Goal: Task Accomplishment & Management: Manage account settings

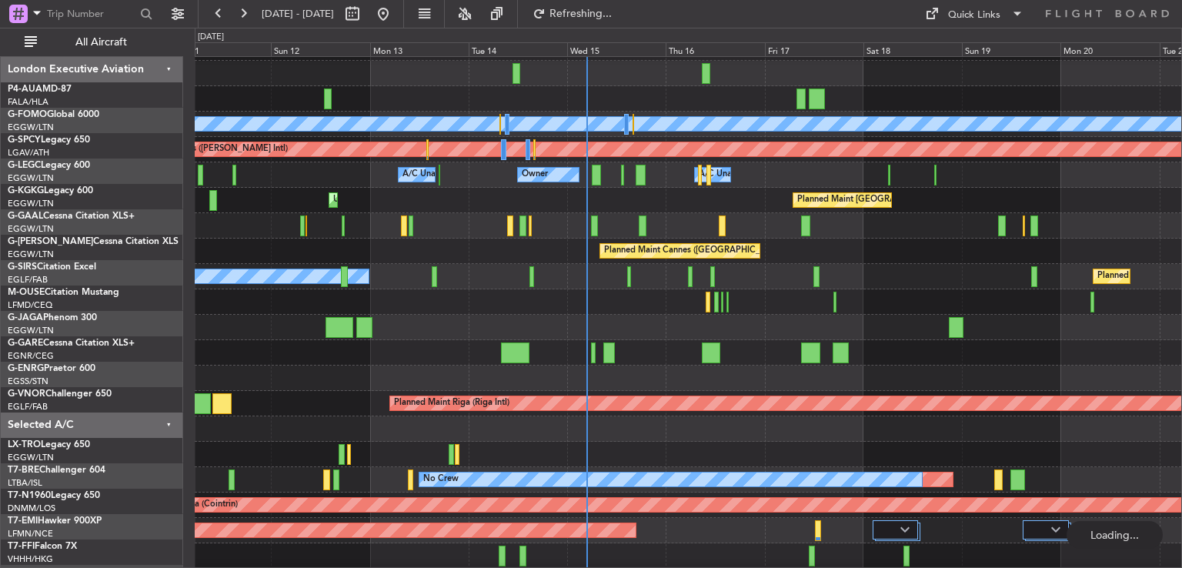
scroll to position [46, 0]
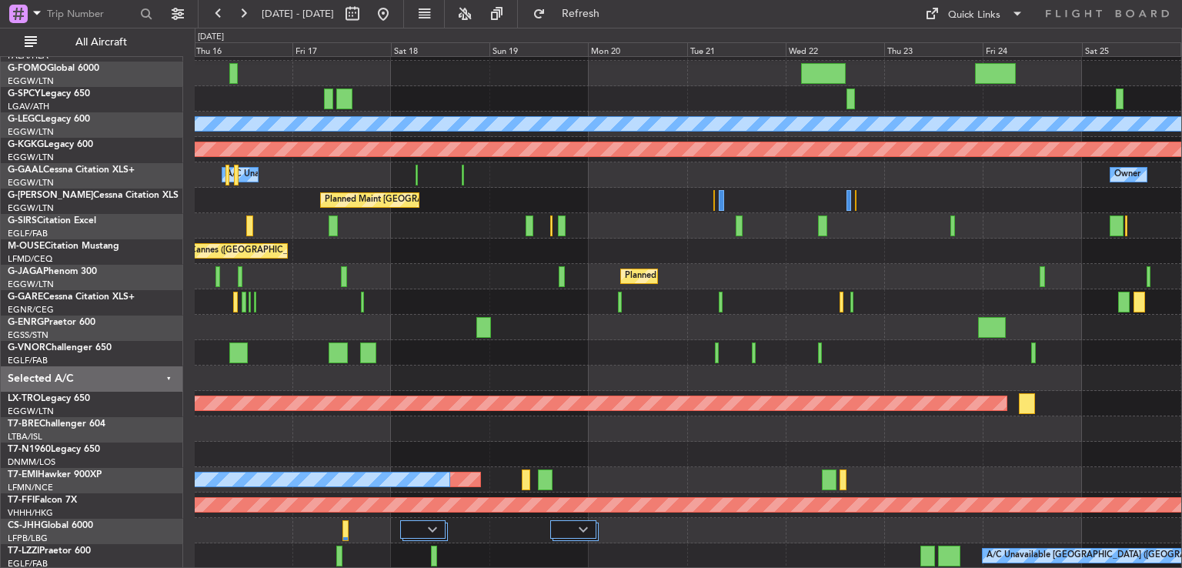
click at [313, 266] on div "Planned Maint [GEOGRAPHIC_DATA] ([GEOGRAPHIC_DATA])" at bounding box center [688, 276] width 987 height 25
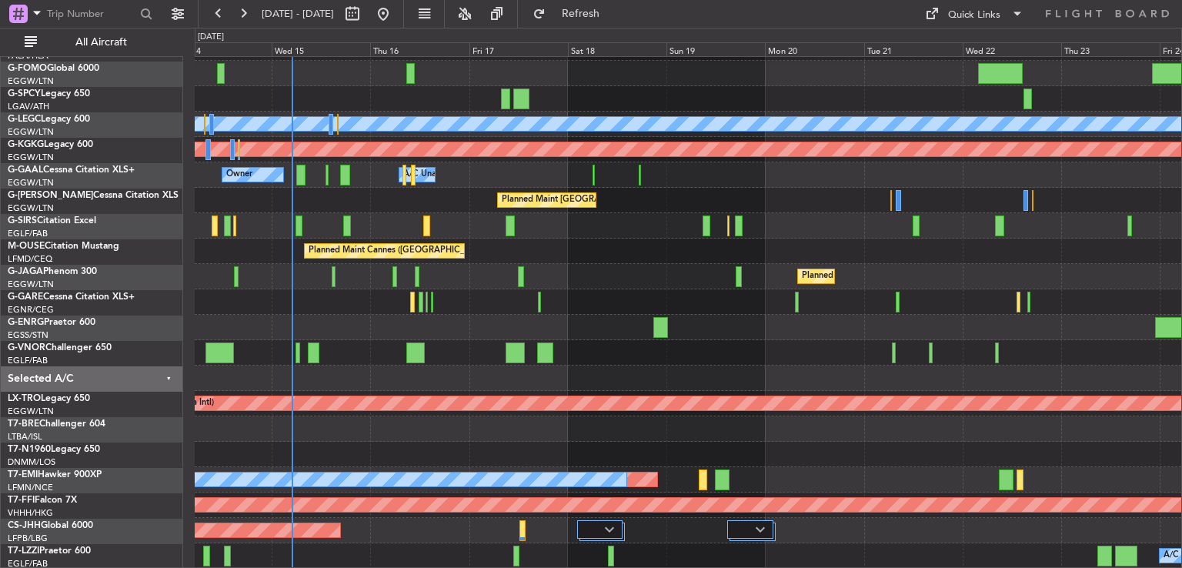
click at [474, 299] on div at bounding box center [688, 301] width 987 height 25
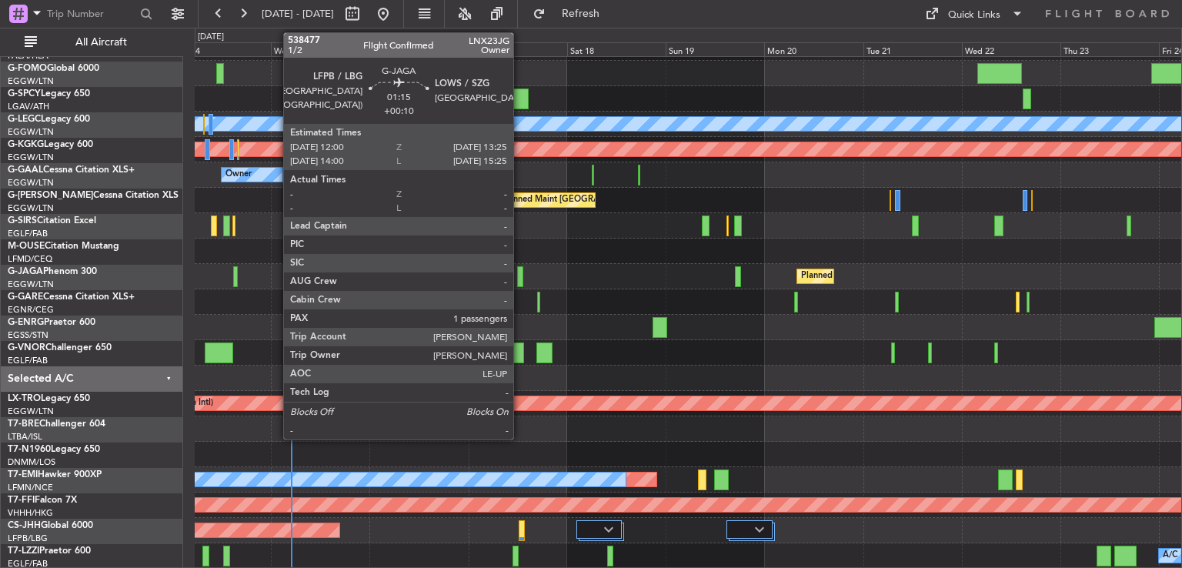
click at [520, 279] on div at bounding box center [520, 276] width 6 height 21
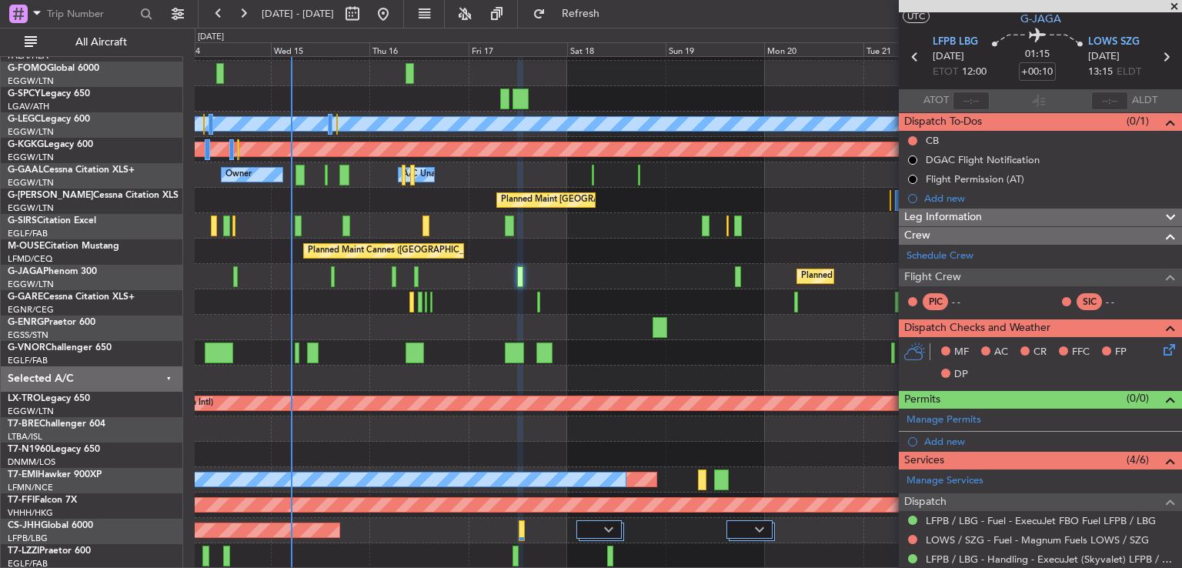
scroll to position [2, 0]
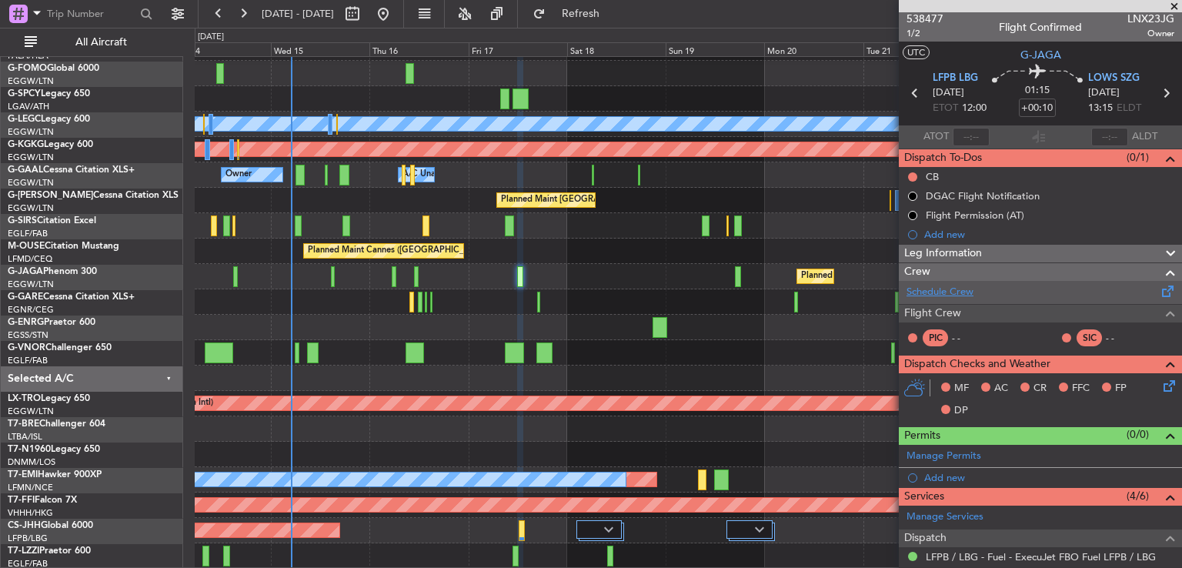
click at [948, 286] on link "Schedule Crew" at bounding box center [940, 292] width 67 height 15
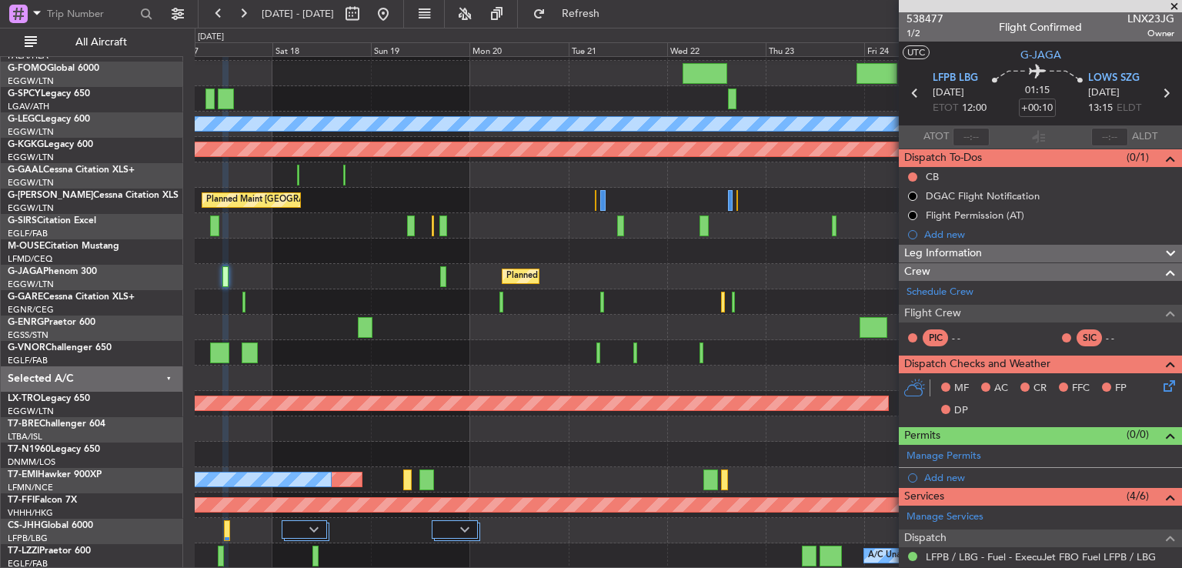
click at [533, 305] on div at bounding box center [688, 301] width 987 height 25
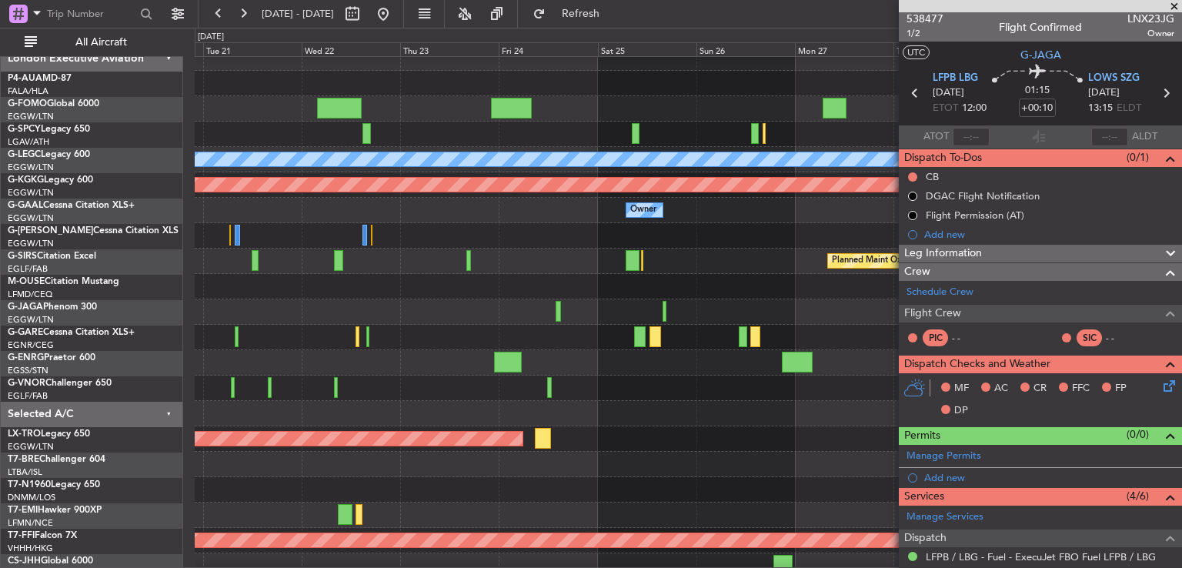
scroll to position [12, 0]
click at [401, 314] on div "Planned Maint [GEOGRAPHIC_DATA] ([GEOGRAPHIC_DATA])" at bounding box center [688, 311] width 987 height 25
click at [617, 19] on button "Refresh" at bounding box center [572, 14] width 92 height 25
click at [396, 18] on button at bounding box center [383, 14] width 25 height 25
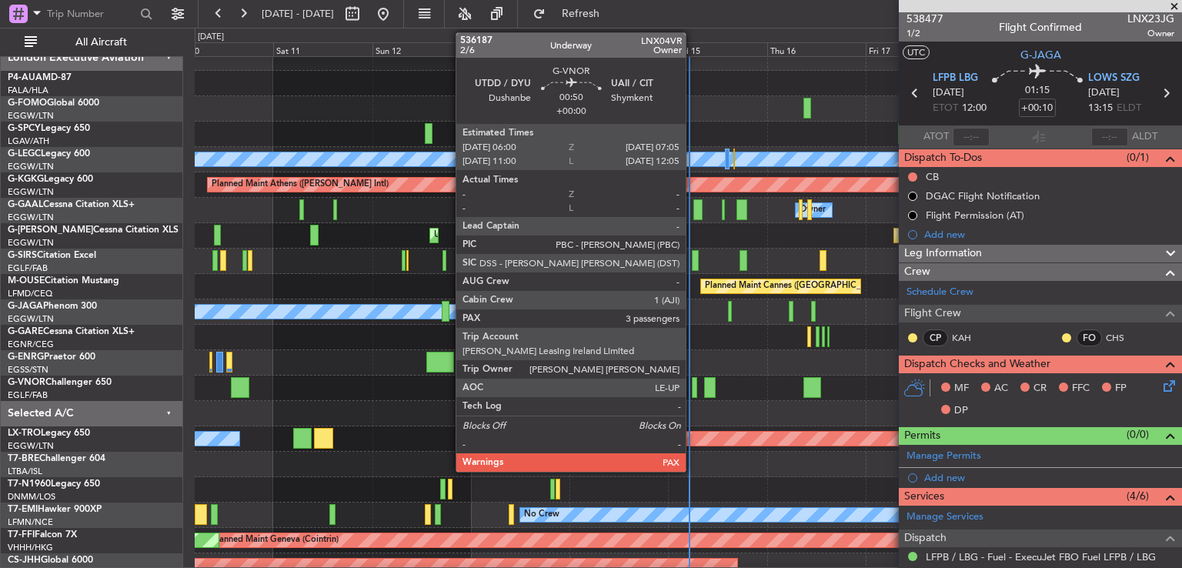
click at [693, 387] on div at bounding box center [694, 387] width 5 height 21
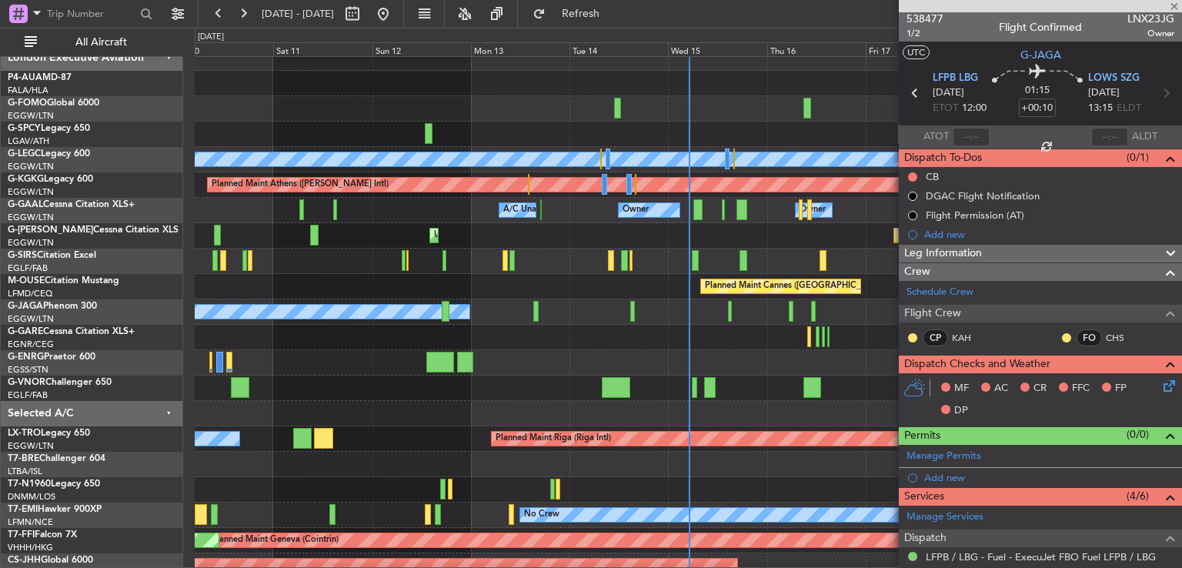
type input "3"
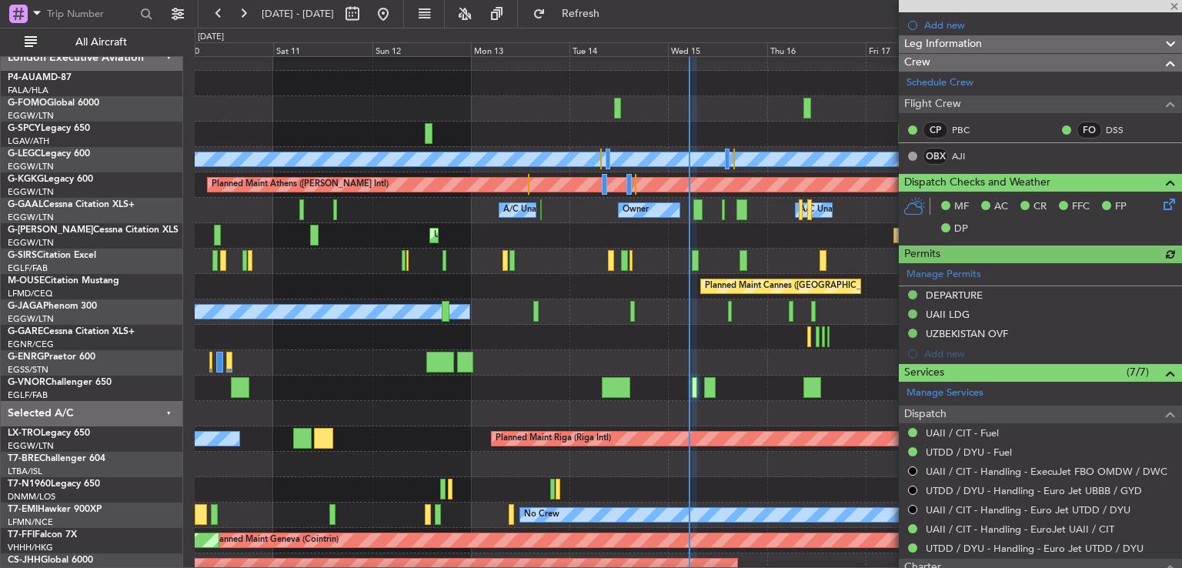
scroll to position [151, 0]
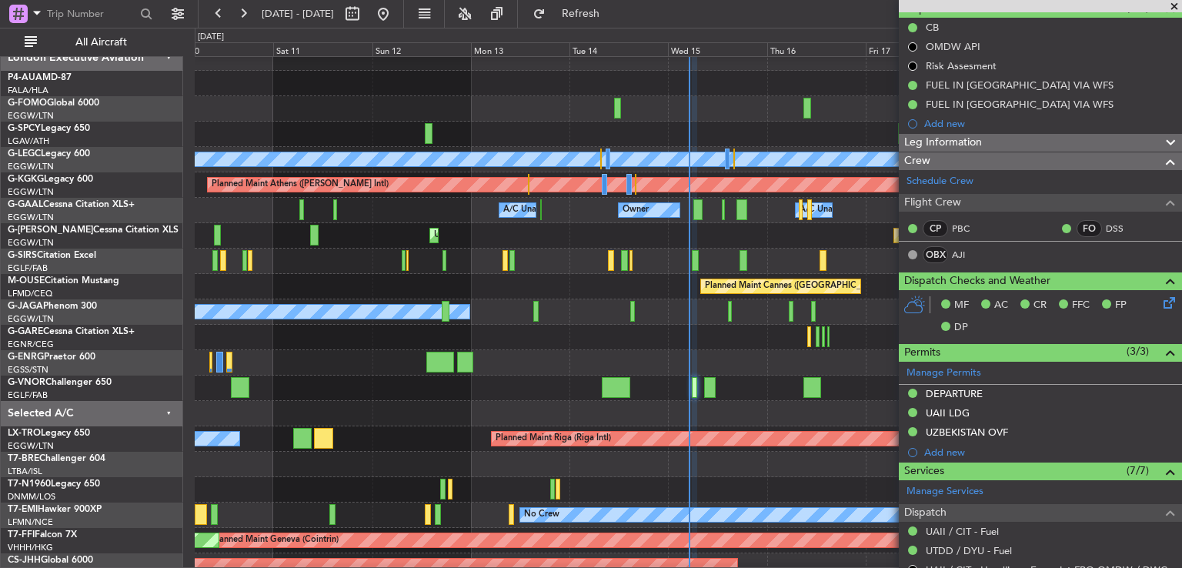
click at [1068, 141] on div "Leg Information" at bounding box center [1040, 143] width 283 height 18
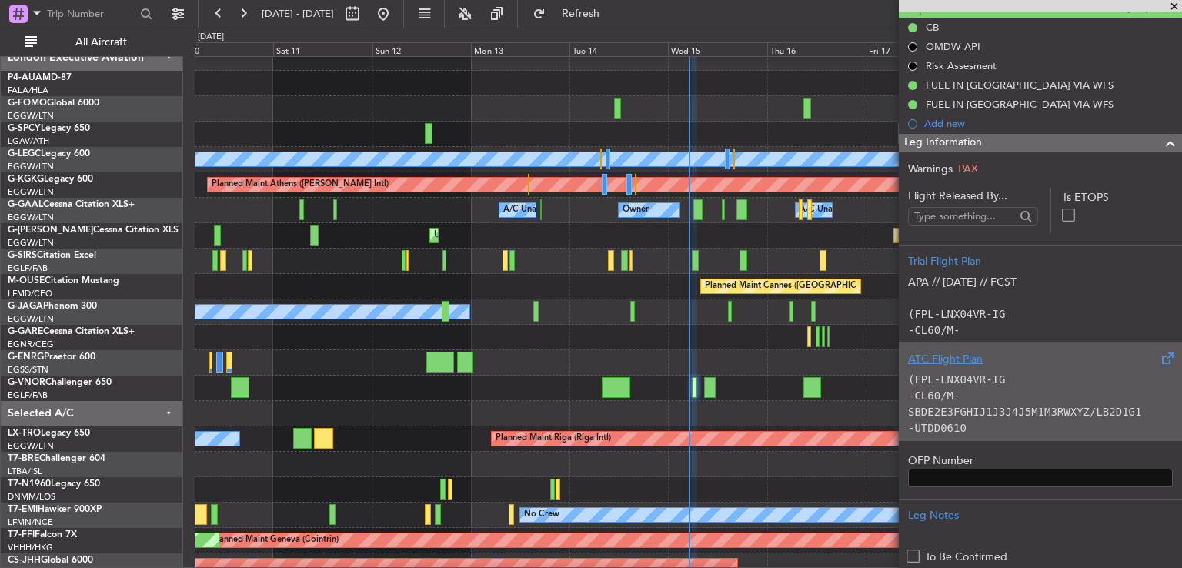
click at [1055, 380] on div "(FPL-LNX04VR-IG -CL60/M-SBDE2E3FGHIJ1J3J4J5M1M3RWXYZ/LB2D1G1 -UTDD0610 -N0485F3…" at bounding box center [1040, 399] width 265 height 65
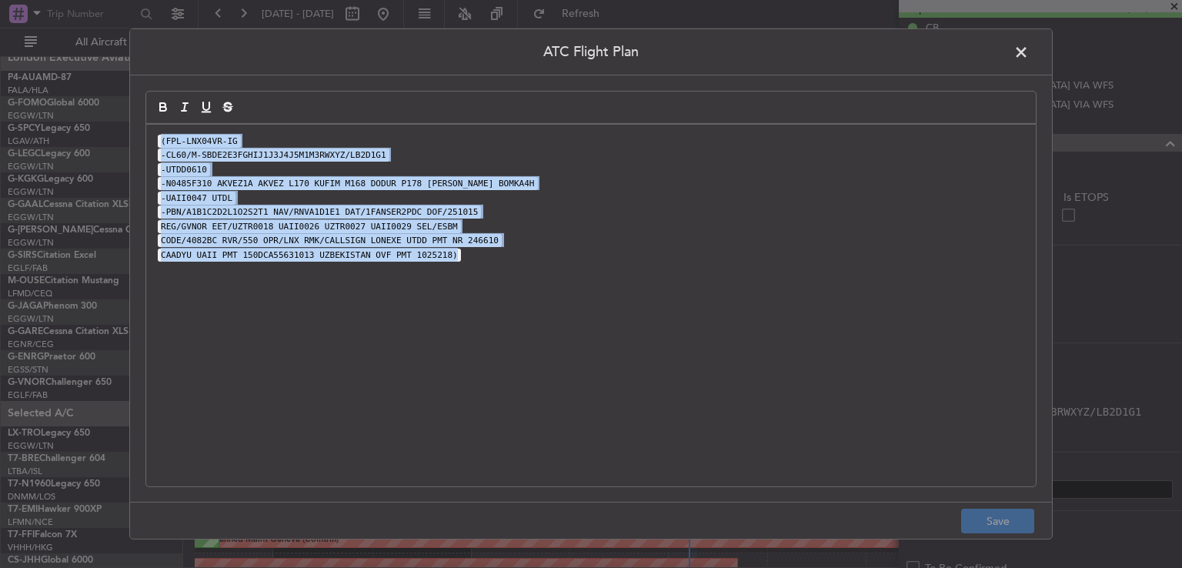
drag, startPoint x: 459, startPoint y: 253, endPoint x: 150, endPoint y: 126, distance: 333.8
click at [150, 126] on div "(FPL-LNX04VR-IG -CL60/M-SBDE2E3FGHIJ1J3J4J5M1M3RWXYZ/LB2D1G1 -UTDD0610 -N0485F3…" at bounding box center [591, 306] width 890 height 362
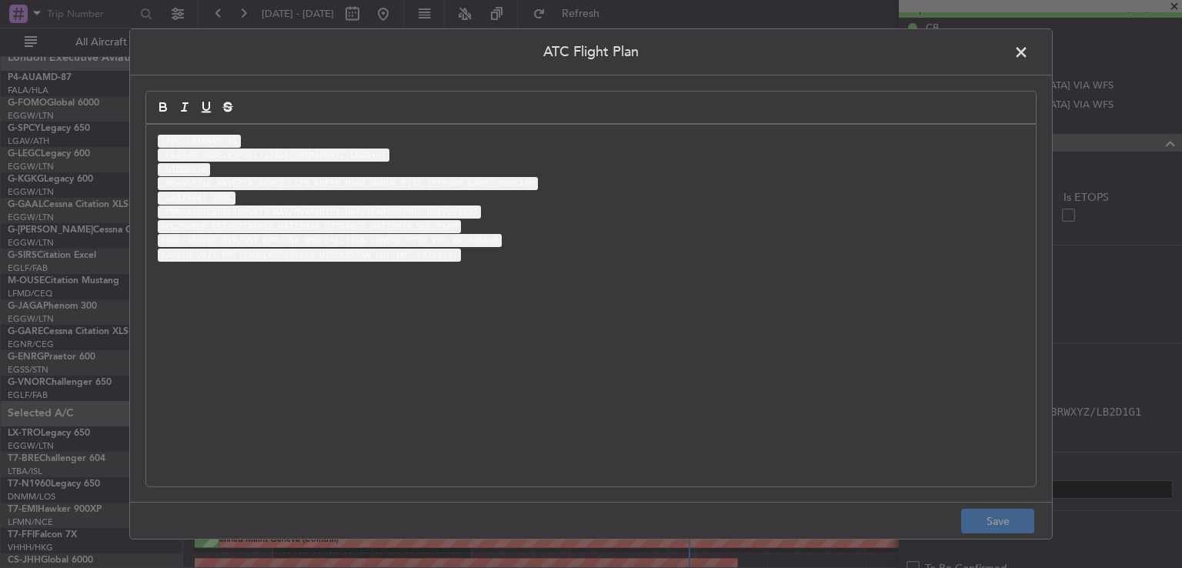
click at [1029, 48] on span at bounding box center [1029, 56] width 0 height 31
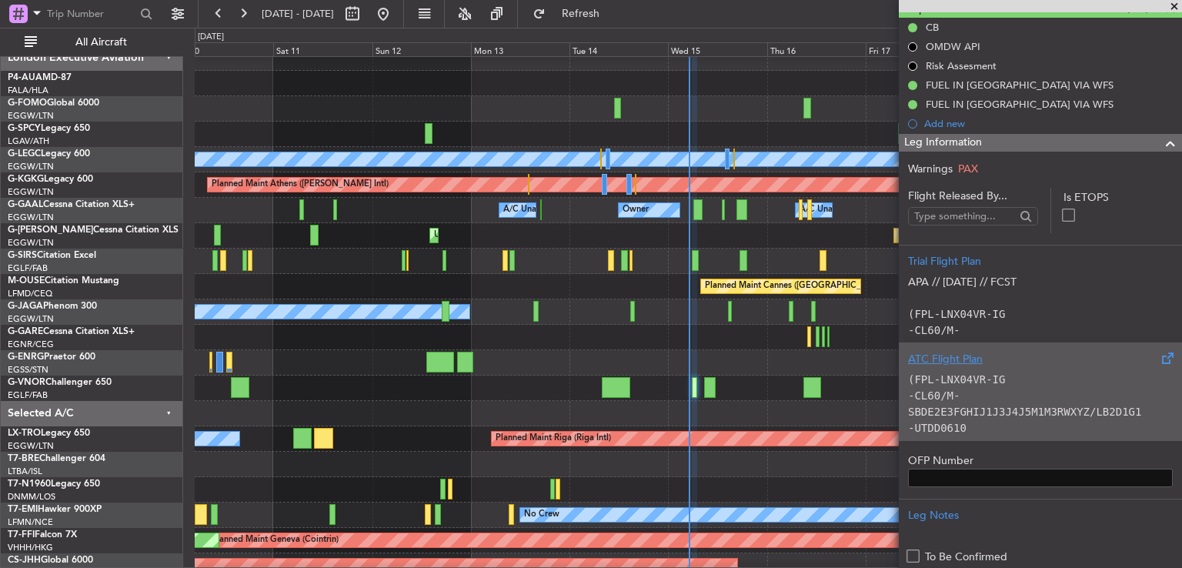
click at [1001, 371] on div "(FPL-LNX04VR-IG -CL60/M-SBDE2E3FGHIJ1J3J4J5M1M3RWXYZ/LB2D1G1 -UTDD0610 -N0485F3…" at bounding box center [1040, 399] width 265 height 65
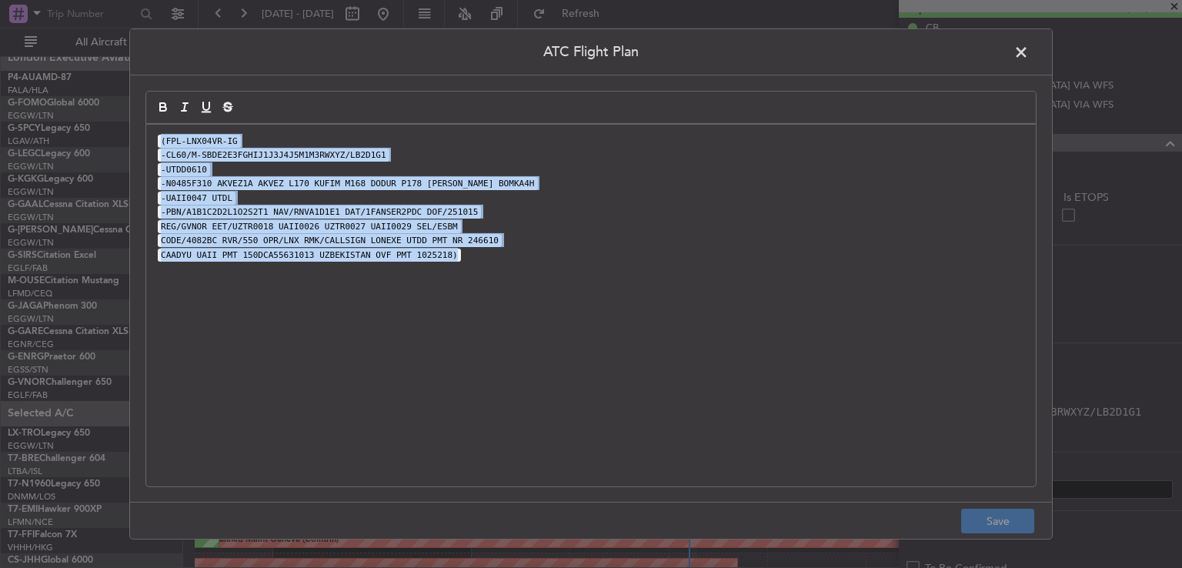
drag, startPoint x: 458, startPoint y: 262, endPoint x: 124, endPoint y: 132, distance: 358.5
click at [124, 132] on div "ATC Flight Plan (FPL-LNX04VR-IG -CL60/M-SBDE2E3FGHIJ1J3J4J5M1M3RWXYZ/LB2D1G1 -U…" at bounding box center [591, 284] width 1182 height 568
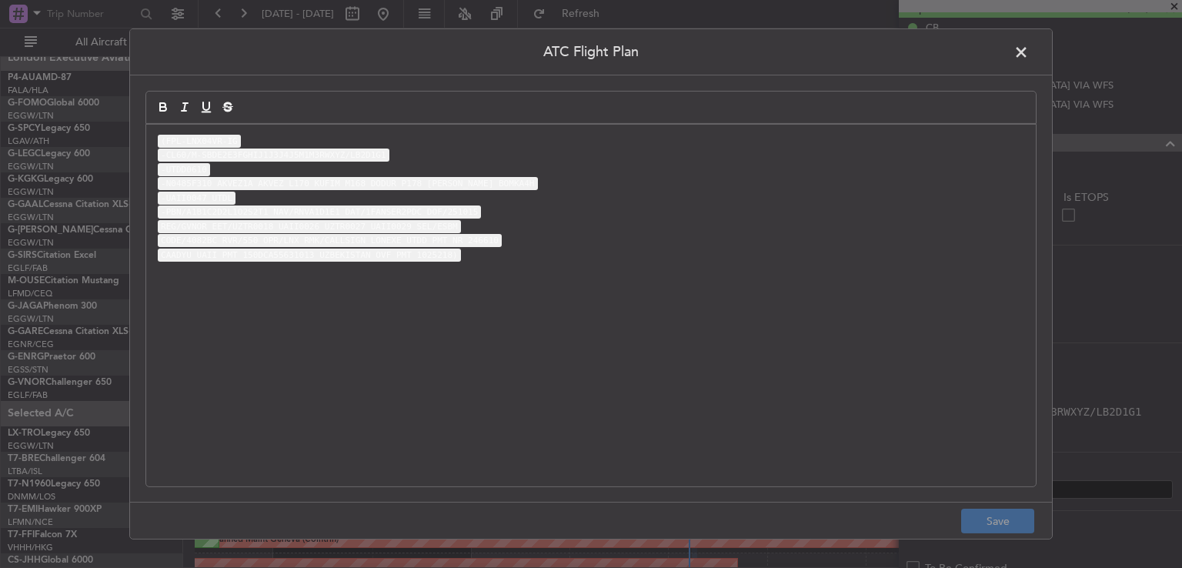
click at [1029, 53] on span at bounding box center [1029, 56] width 0 height 31
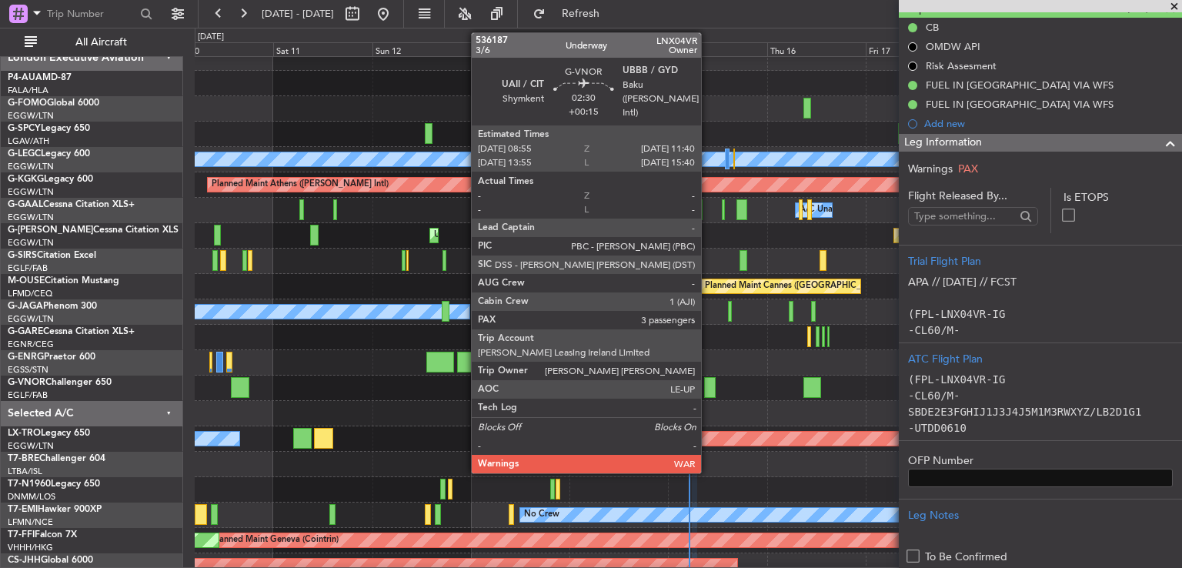
click at [708, 386] on div at bounding box center [710, 387] width 12 height 21
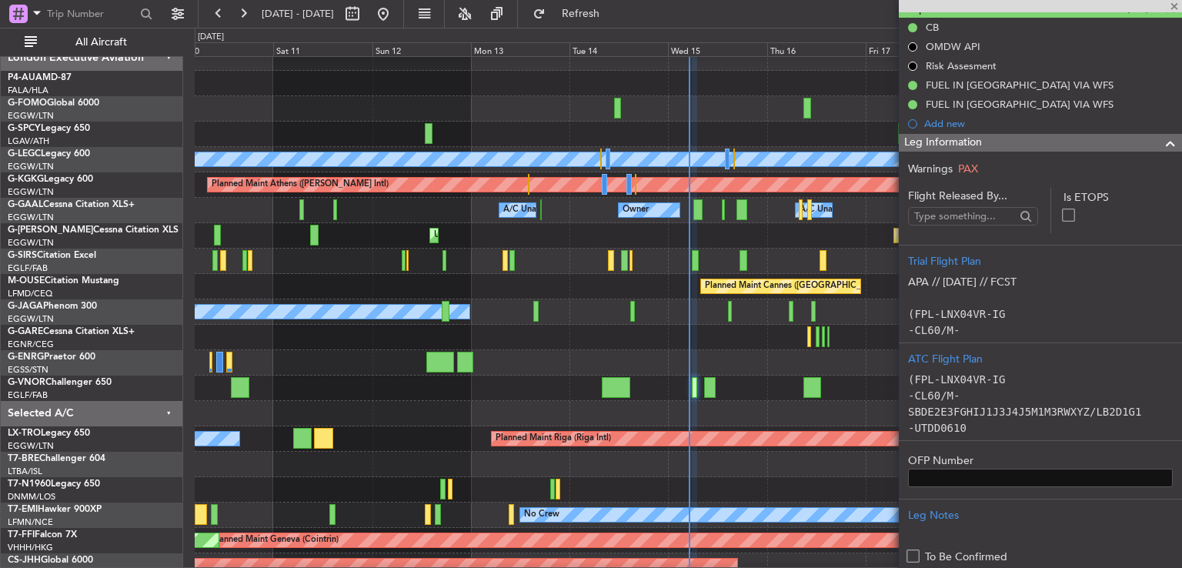
type input "+00:15"
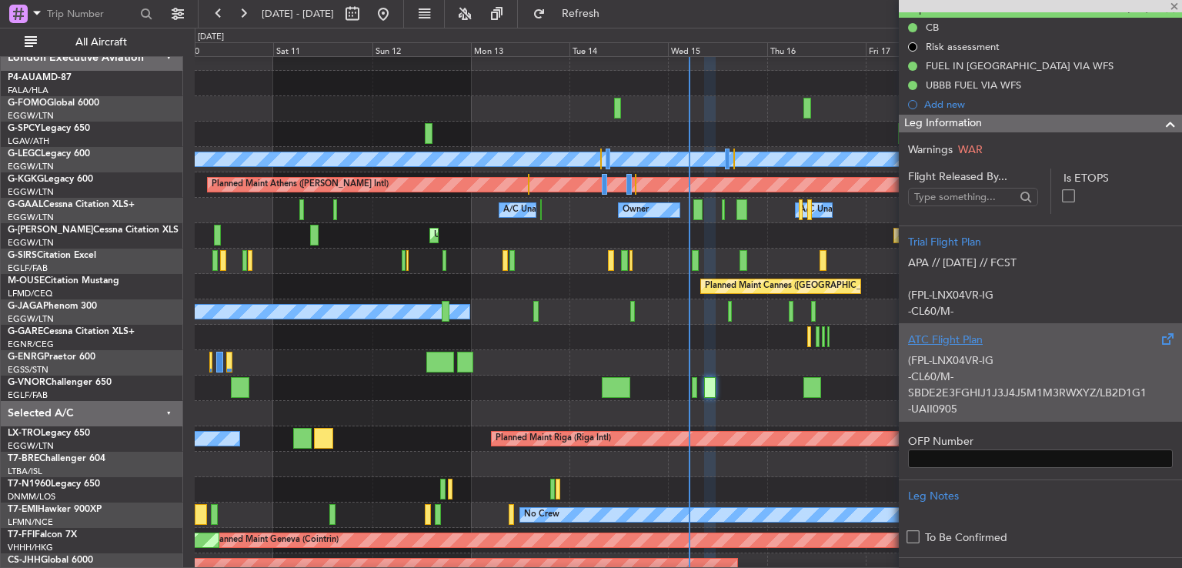
click at [1062, 359] on div "(FPL-LNX04VR-IG -CL60/M-SBDE2E3FGHIJ1J3J4J5M1M3RWXYZ/LB2D1G1 -UAII0905 -N0469F3…" at bounding box center [1040, 380] width 265 height 65
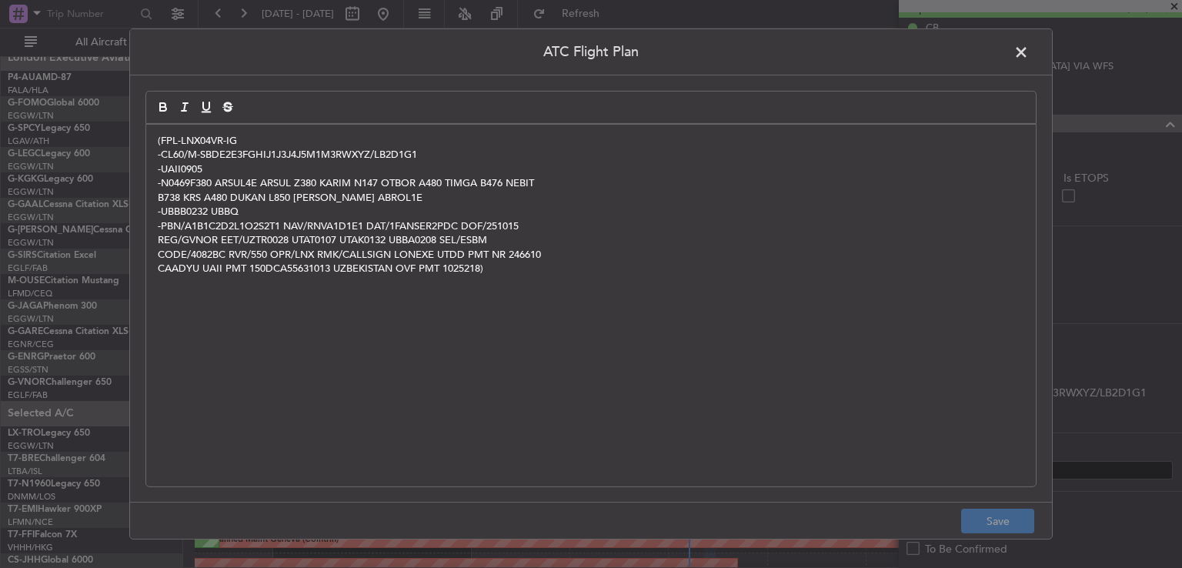
click at [1029, 50] on span at bounding box center [1029, 56] width 0 height 31
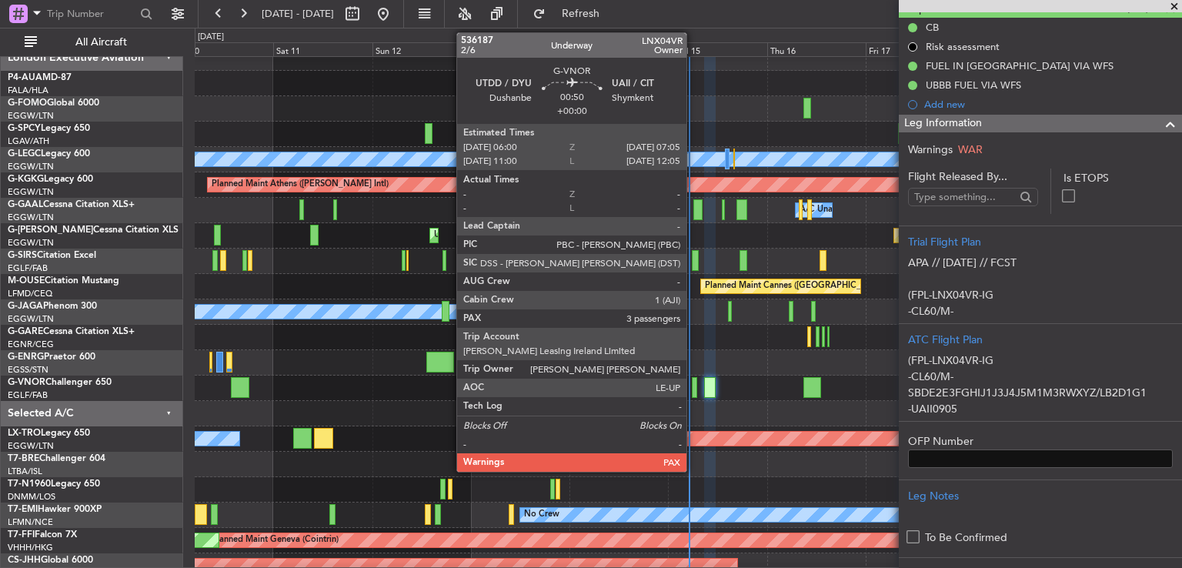
click at [694, 389] on div at bounding box center [694, 387] width 5 height 21
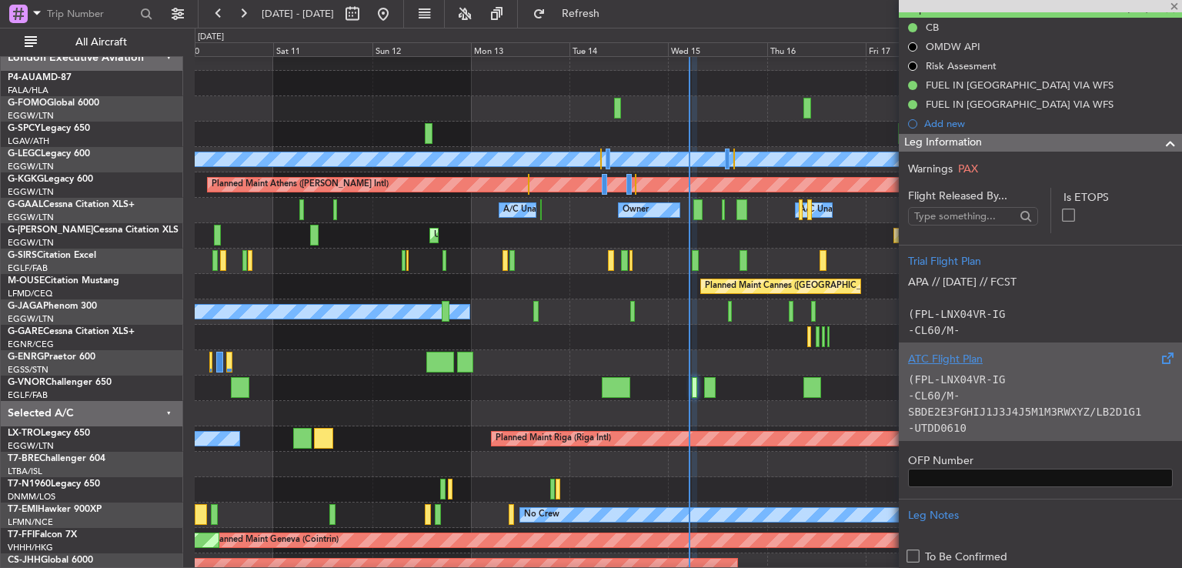
click at [988, 413] on code "-CL60/M-SBDE2E3FGHIJ1J3J4J5M1M3RWXYZ/LB2D1G1" at bounding box center [1024, 403] width 233 height 28
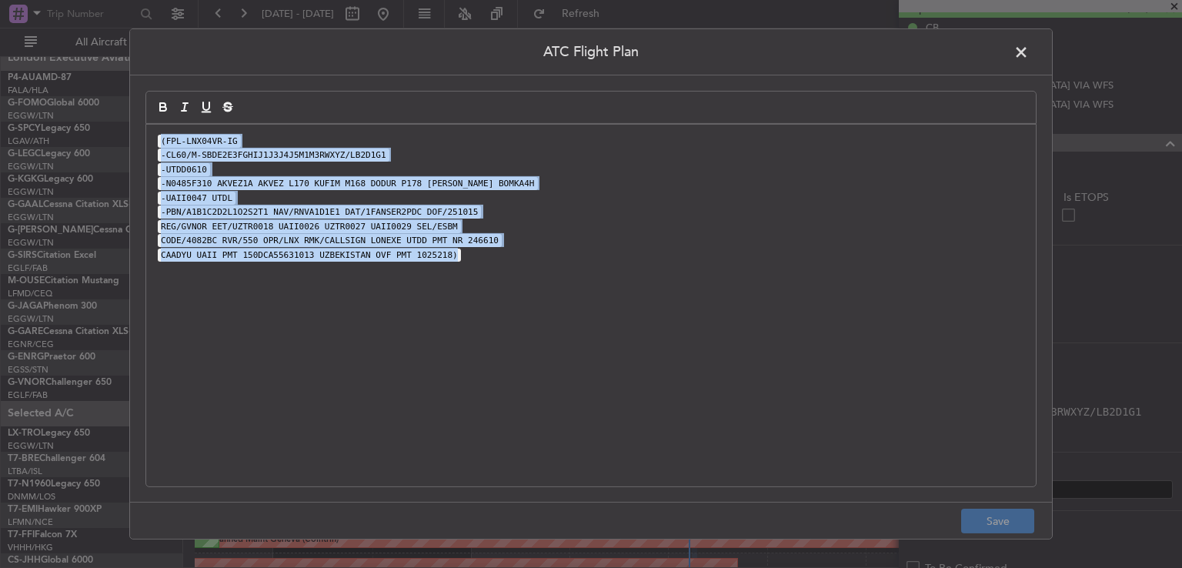
drag, startPoint x: 440, startPoint y: 253, endPoint x: 117, endPoint y: 100, distance: 357.8
click at [117, 100] on div "ATC Flight Plan (FPL-LNX04VR-IG -CL60/M-SBDE2E3FGHIJ1J3J4J5M1M3RWXYZ/LB2D1G1 -U…" at bounding box center [591, 284] width 1182 height 568
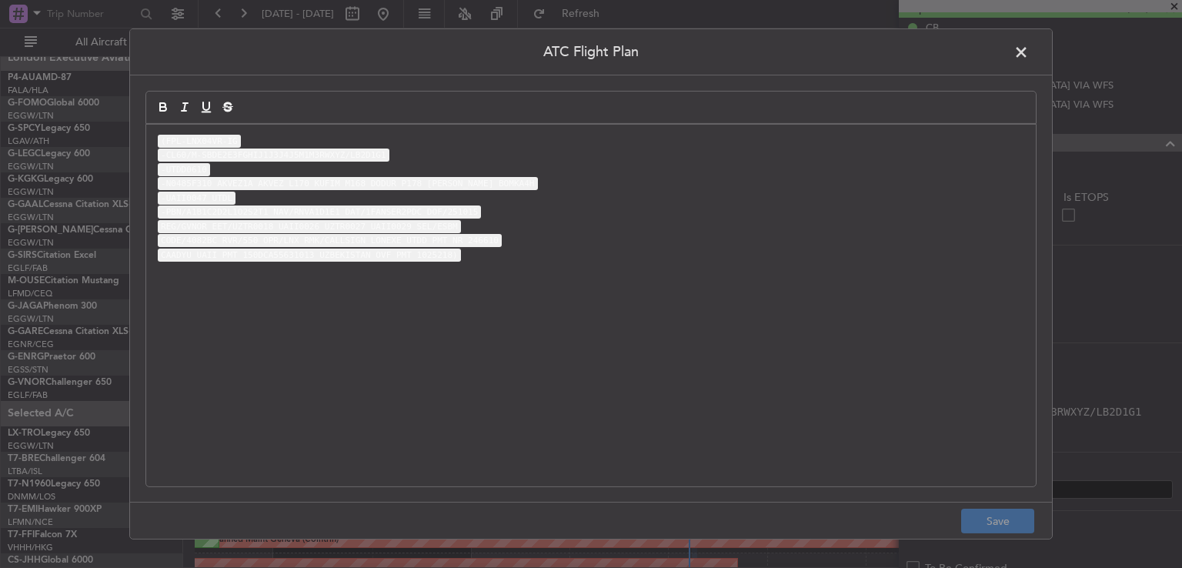
click at [1029, 52] on span at bounding box center [1029, 56] width 0 height 31
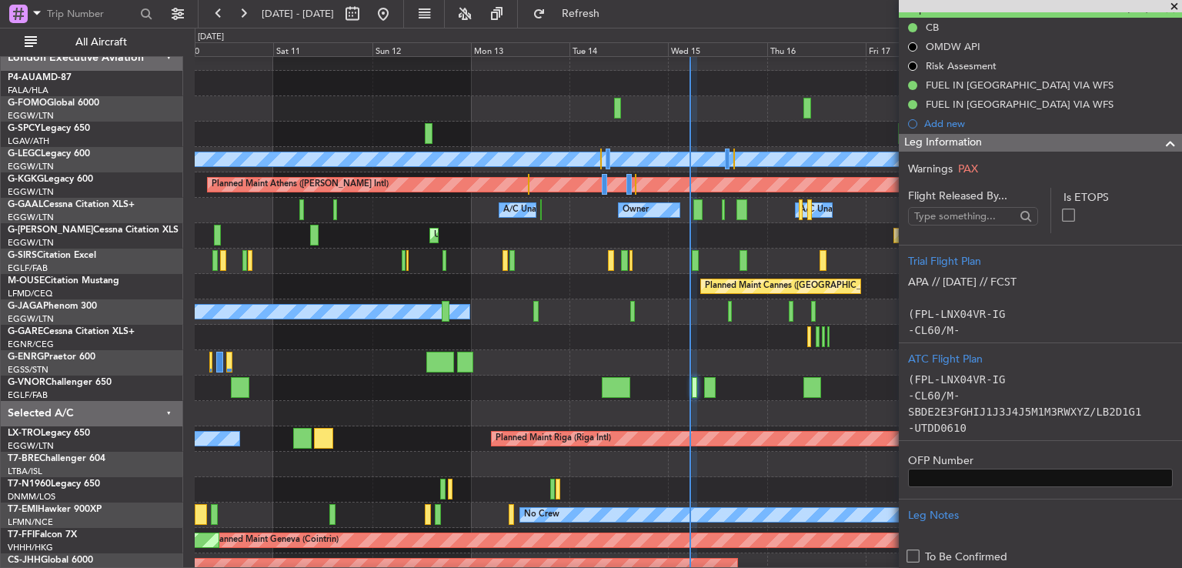
click at [1174, 5] on span at bounding box center [1174, 7] width 15 height 14
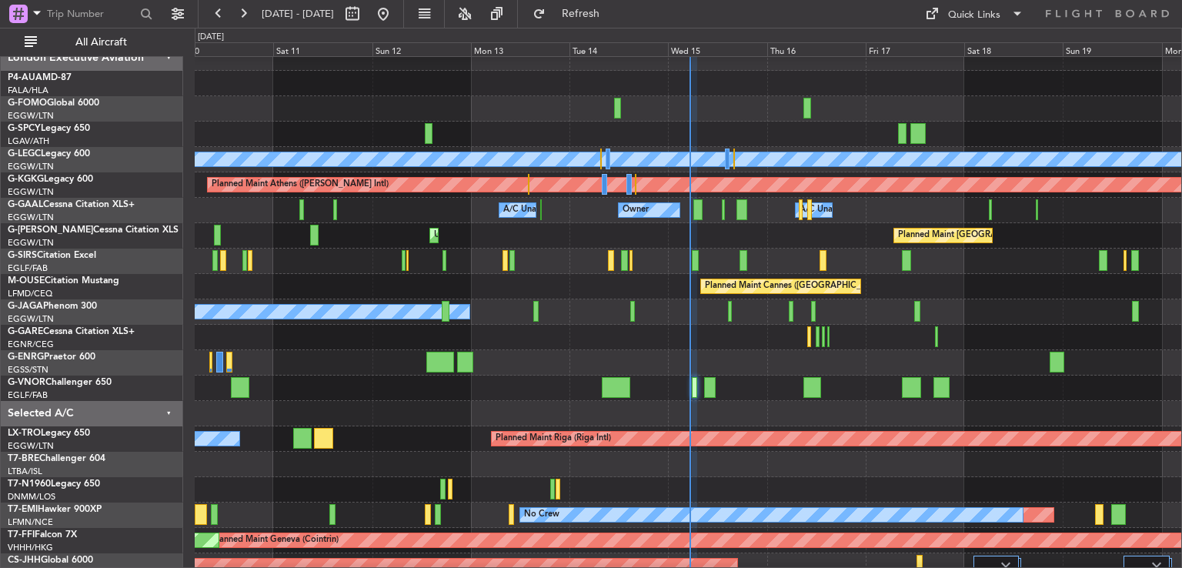
type input "0"
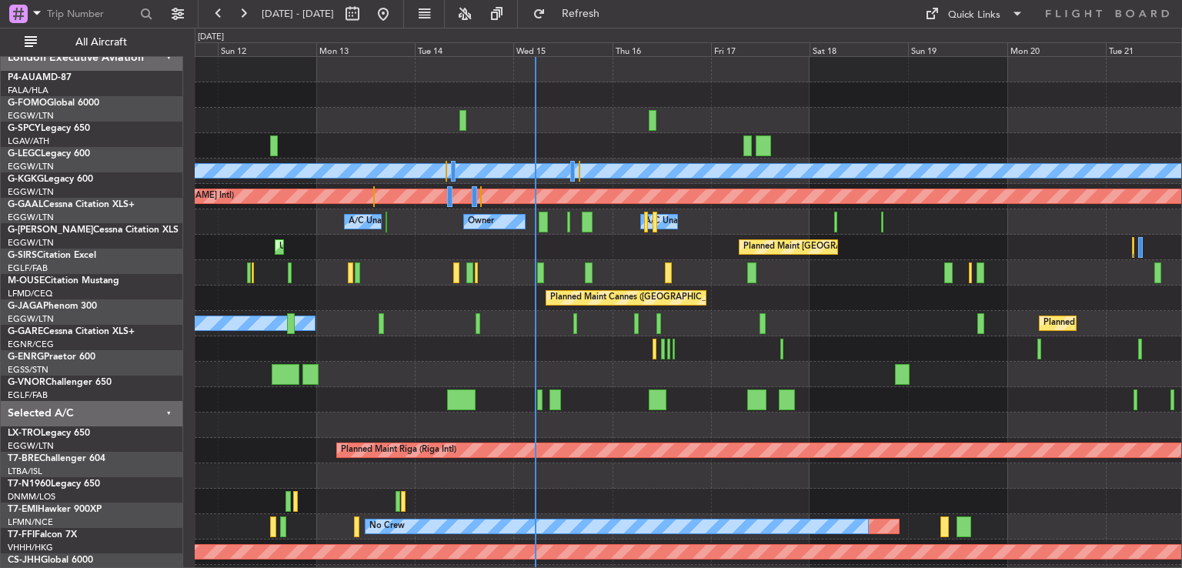
scroll to position [0, 0]
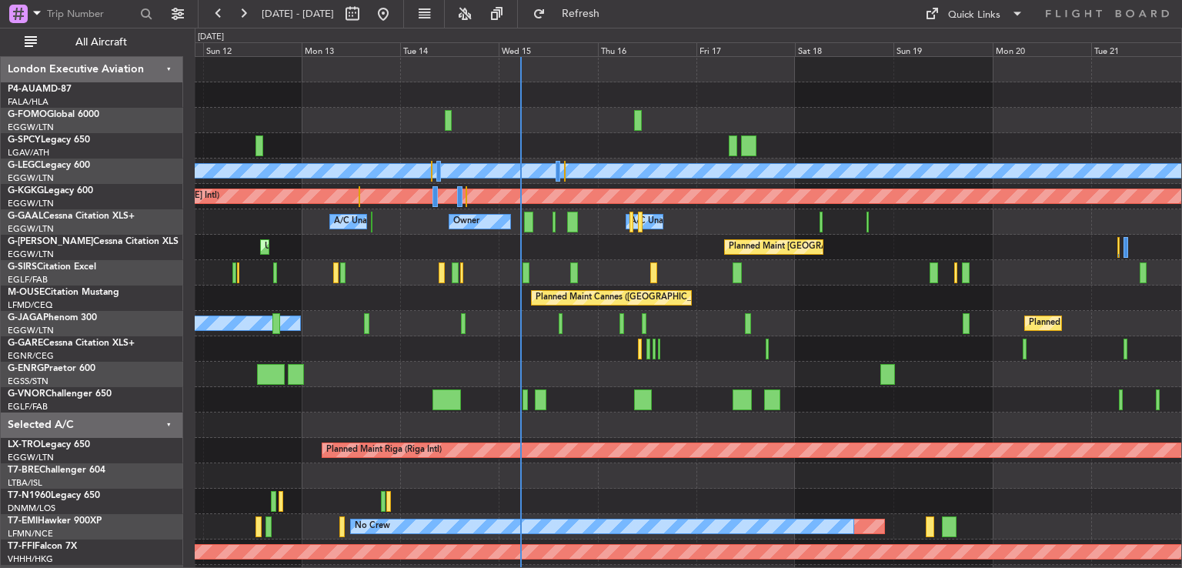
click at [650, 374] on div at bounding box center [688, 374] width 987 height 25
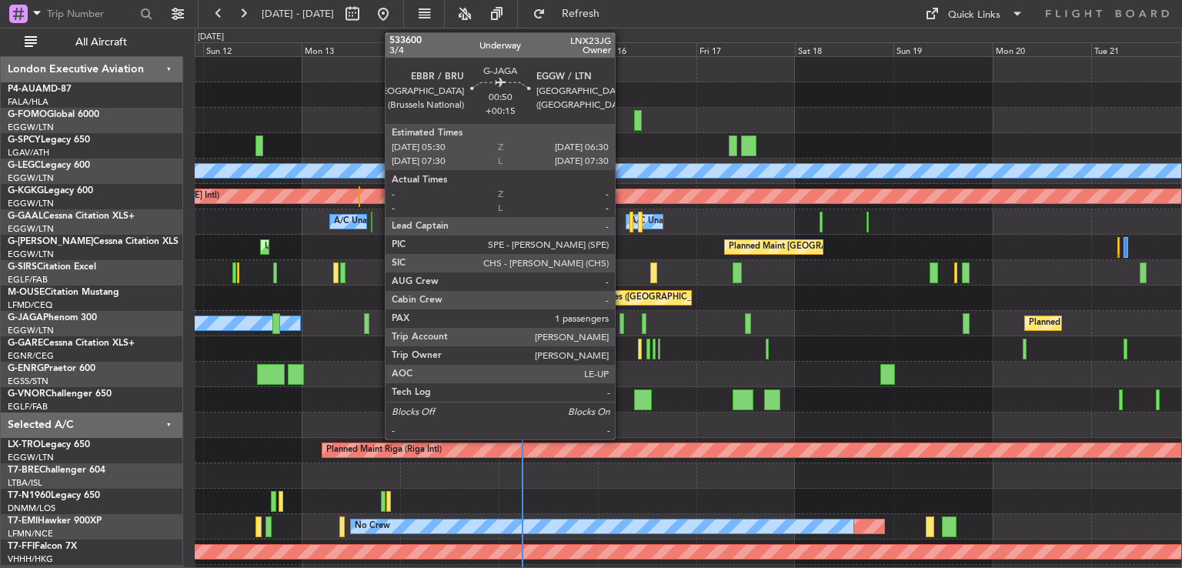
click at [622, 329] on div at bounding box center [622, 323] width 5 height 21
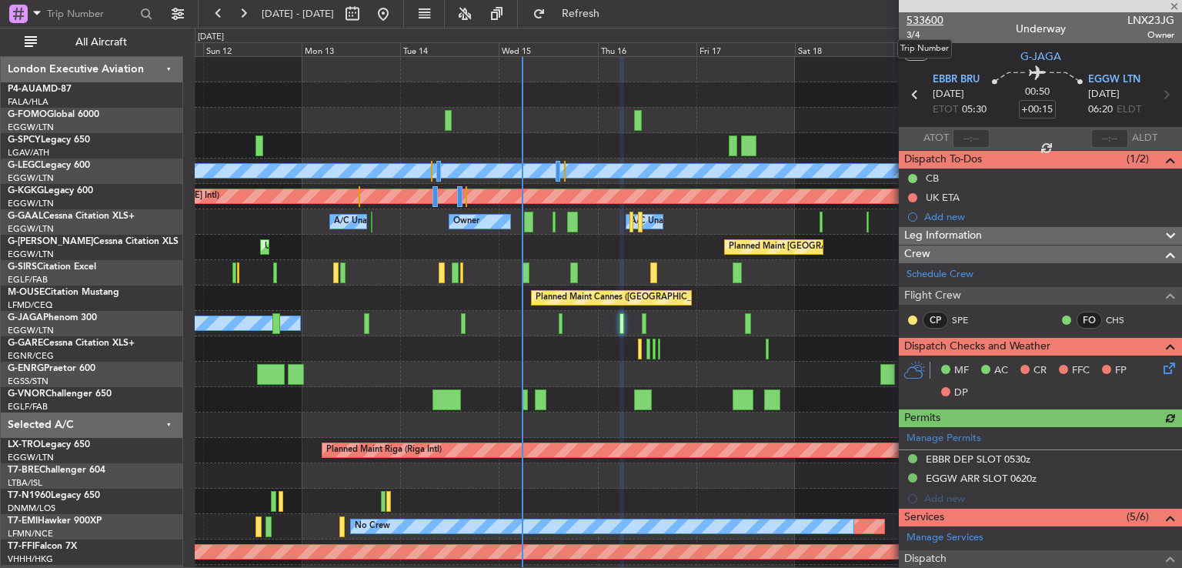
click at [928, 24] on span "533600" at bounding box center [925, 20] width 37 height 16
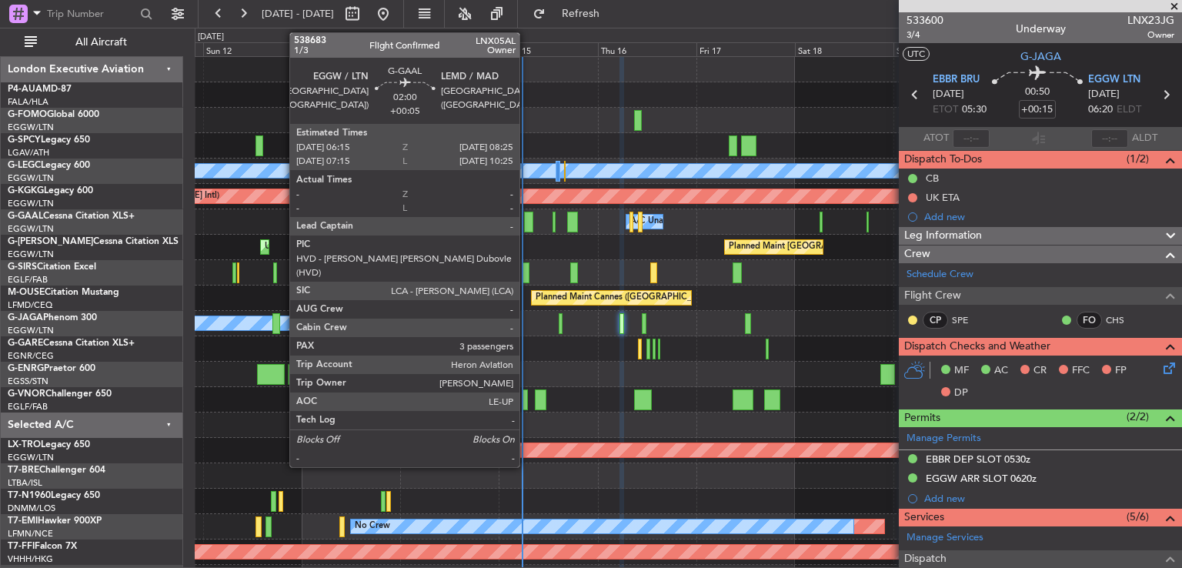
click at [527, 222] on div at bounding box center [528, 222] width 9 height 21
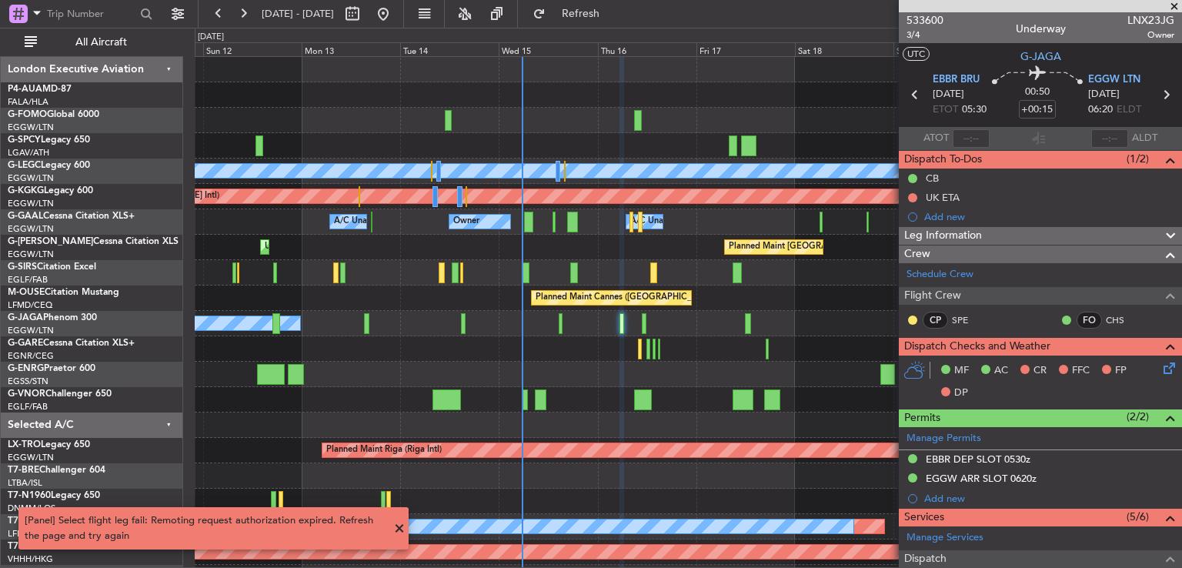
click at [399, 530] on span at bounding box center [399, 529] width 18 height 18
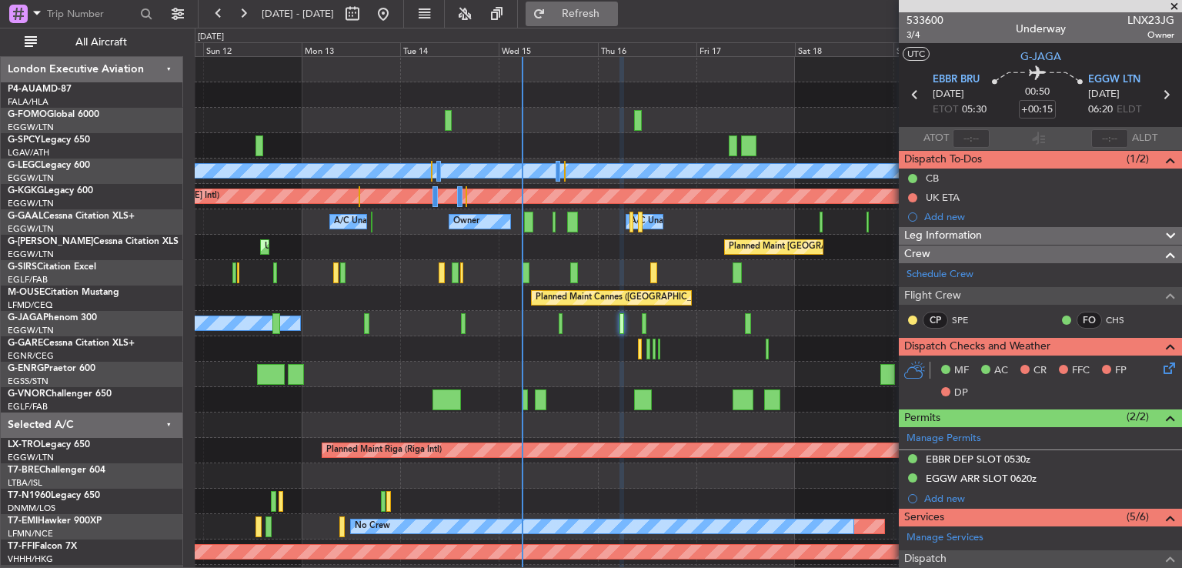
click at [613, 8] on span "Refresh" at bounding box center [581, 13] width 65 height 11
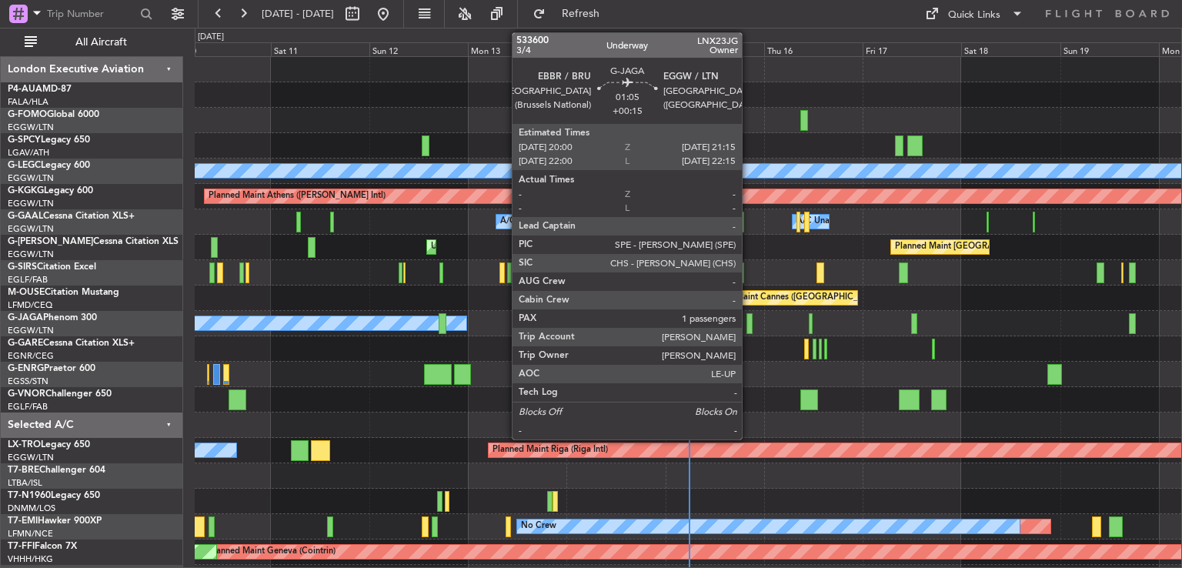
click at [749, 330] on div at bounding box center [749, 323] width 5 height 21
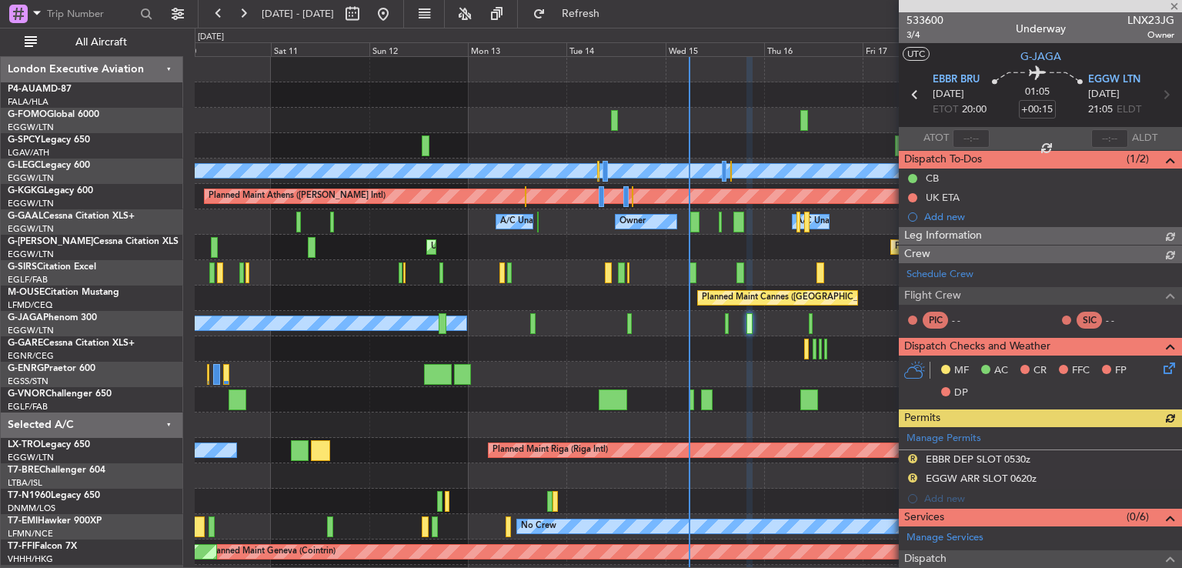
scroll to position [266, 0]
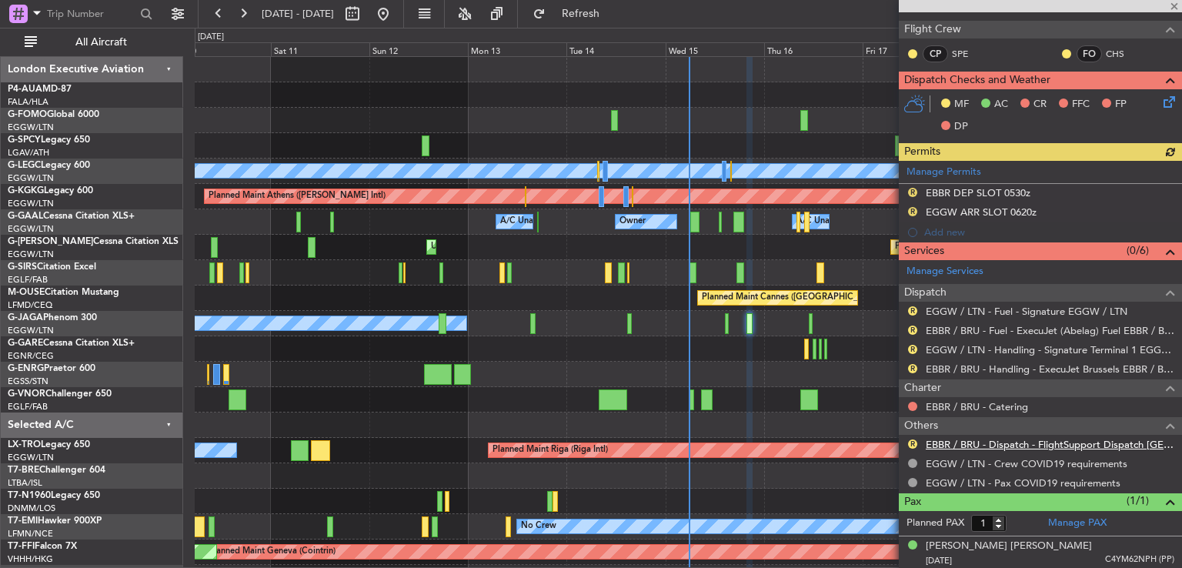
click at [963, 440] on link "EBBR / BRU - Dispatch - FlightSupport Dispatch [GEOGRAPHIC_DATA]" at bounding box center [1050, 444] width 249 height 13
click at [1176, 8] on span at bounding box center [1174, 7] width 15 height 14
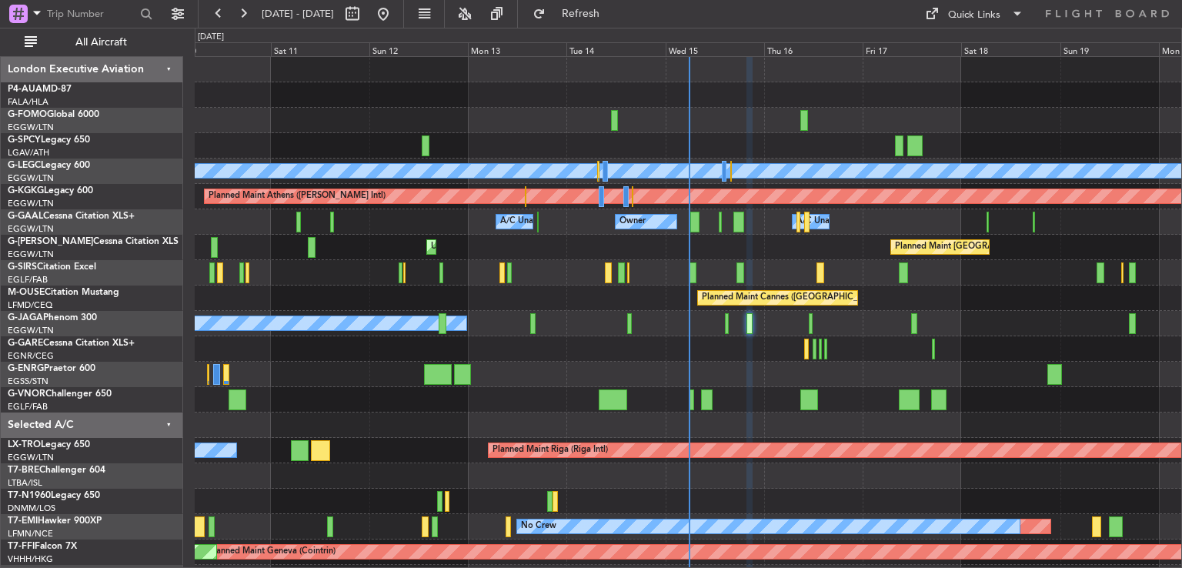
type input "0"
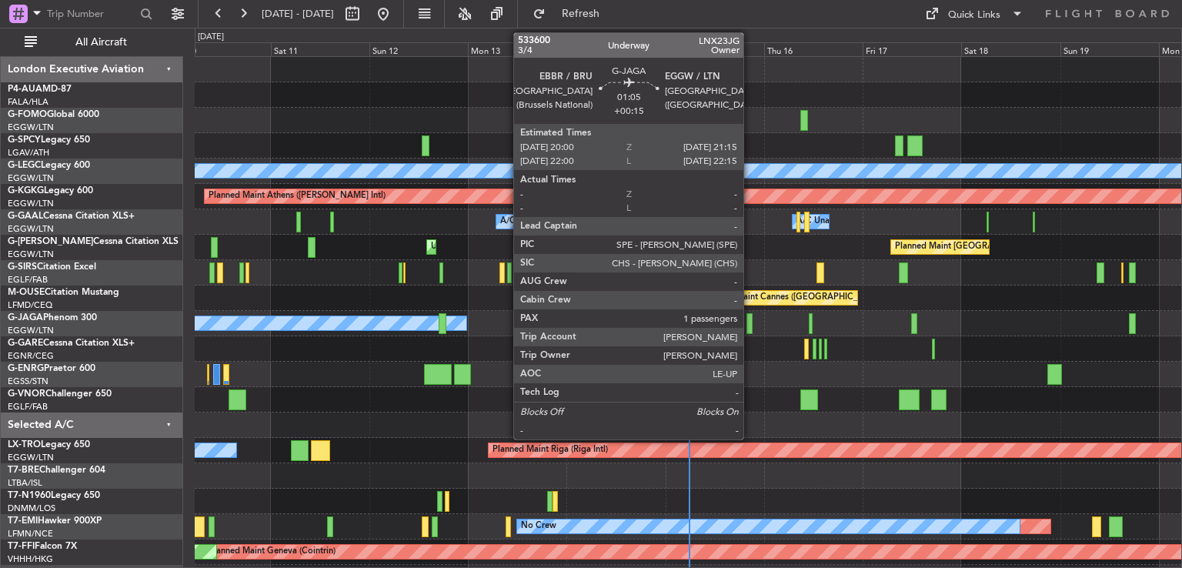
click at [751, 326] on div at bounding box center [749, 323] width 5 height 21
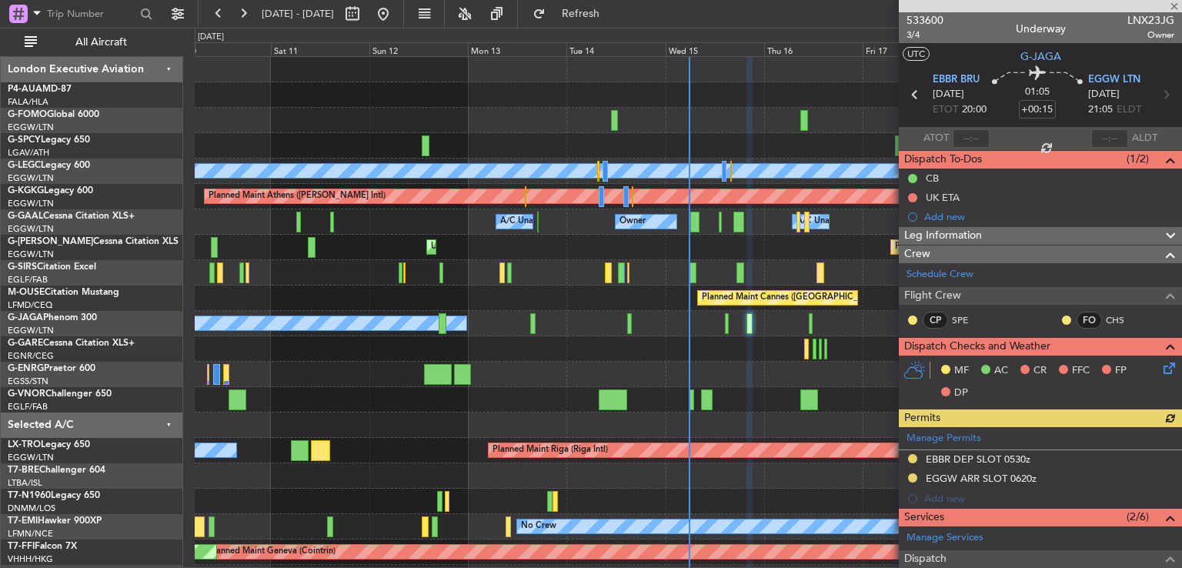
scroll to position [266, 0]
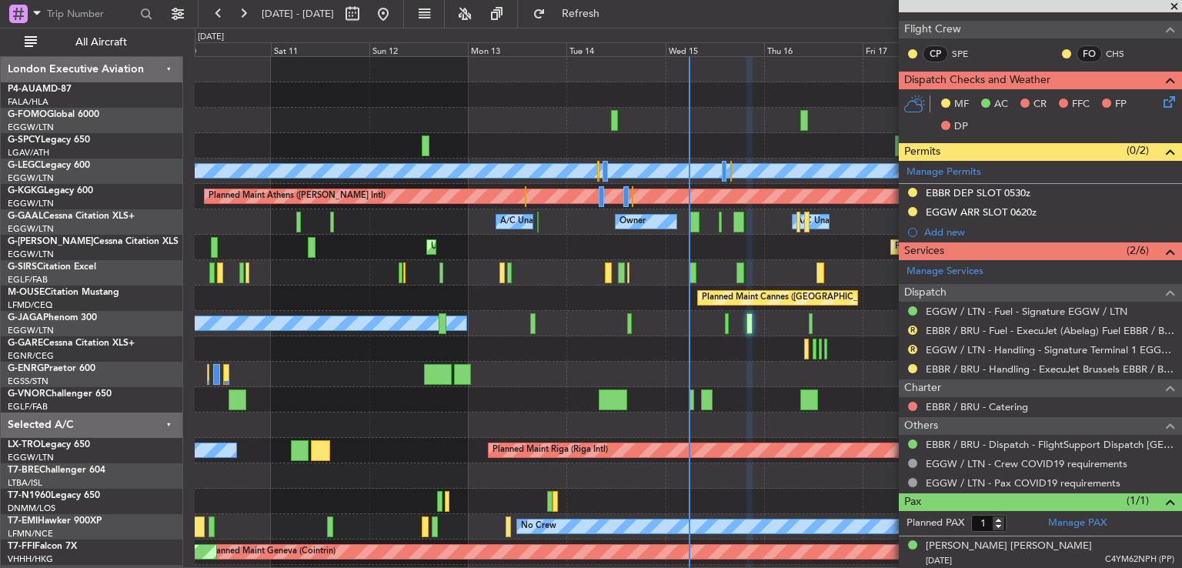
click at [1173, 5] on span at bounding box center [1174, 7] width 15 height 14
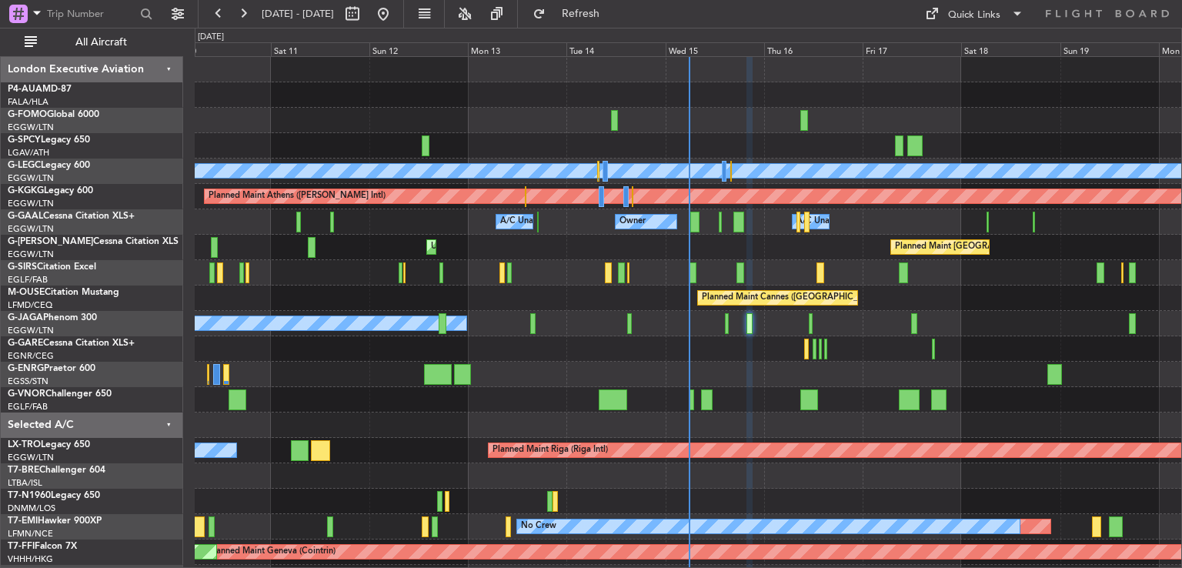
type input "0"
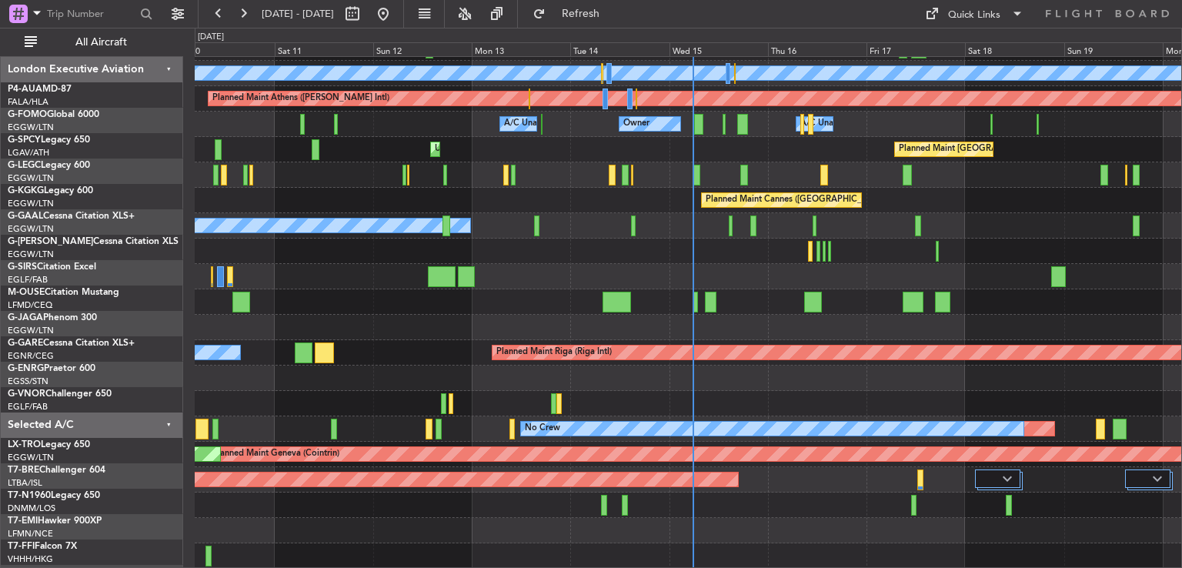
scroll to position [98, 0]
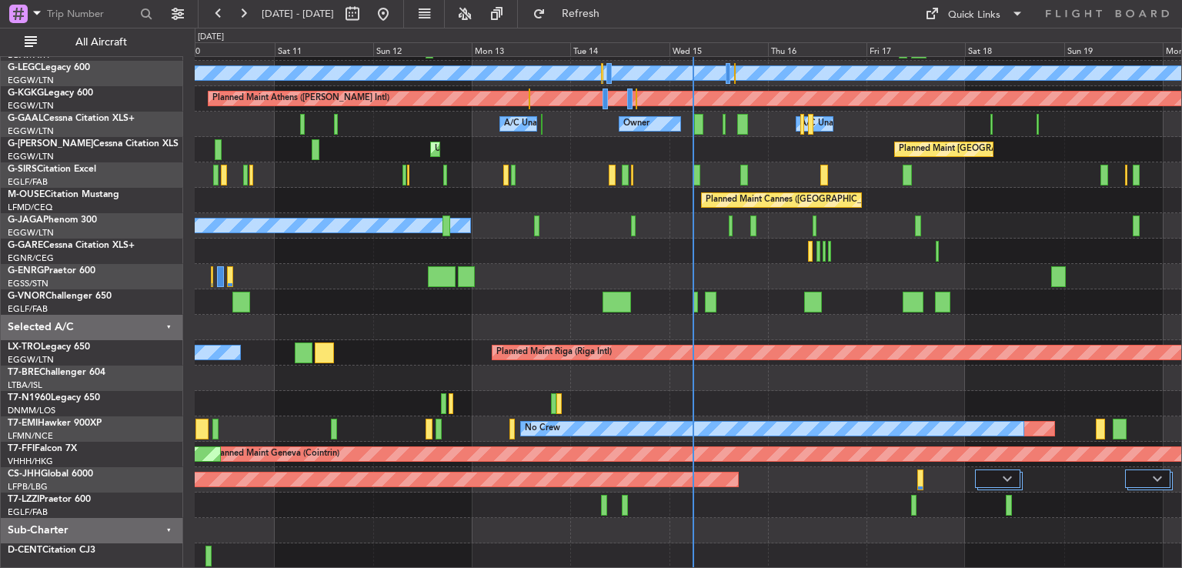
click at [736, 313] on div "Planned Maint London (Stansted) A/C Unavailable London (Luton) Planned Maint At…" at bounding box center [688, 264] width 987 height 610
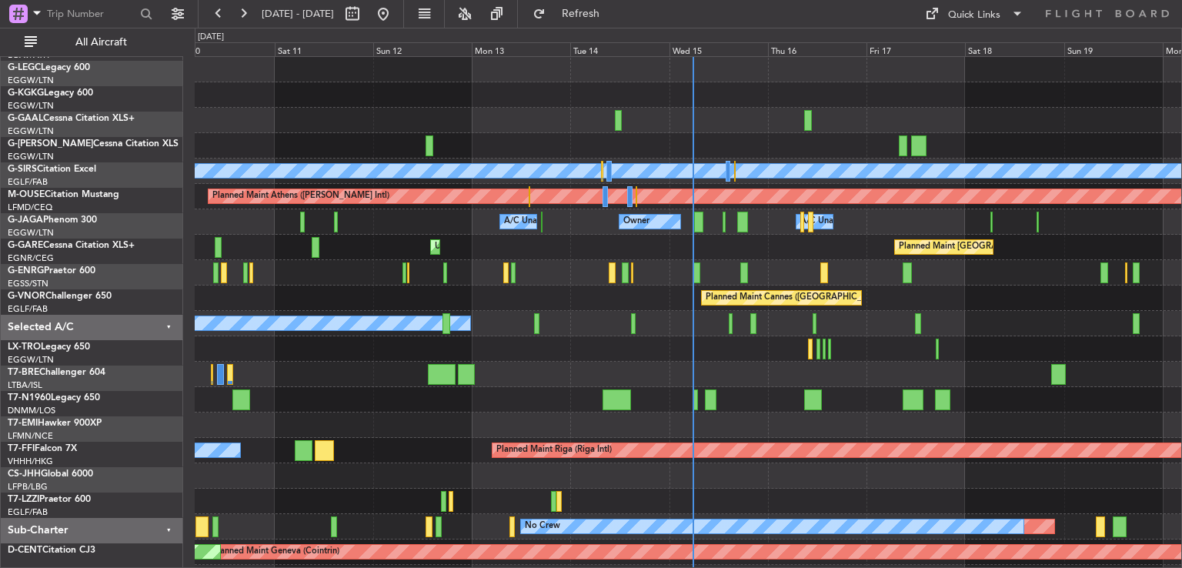
scroll to position [0, 0]
